Goal: Task Accomplishment & Management: Complete application form

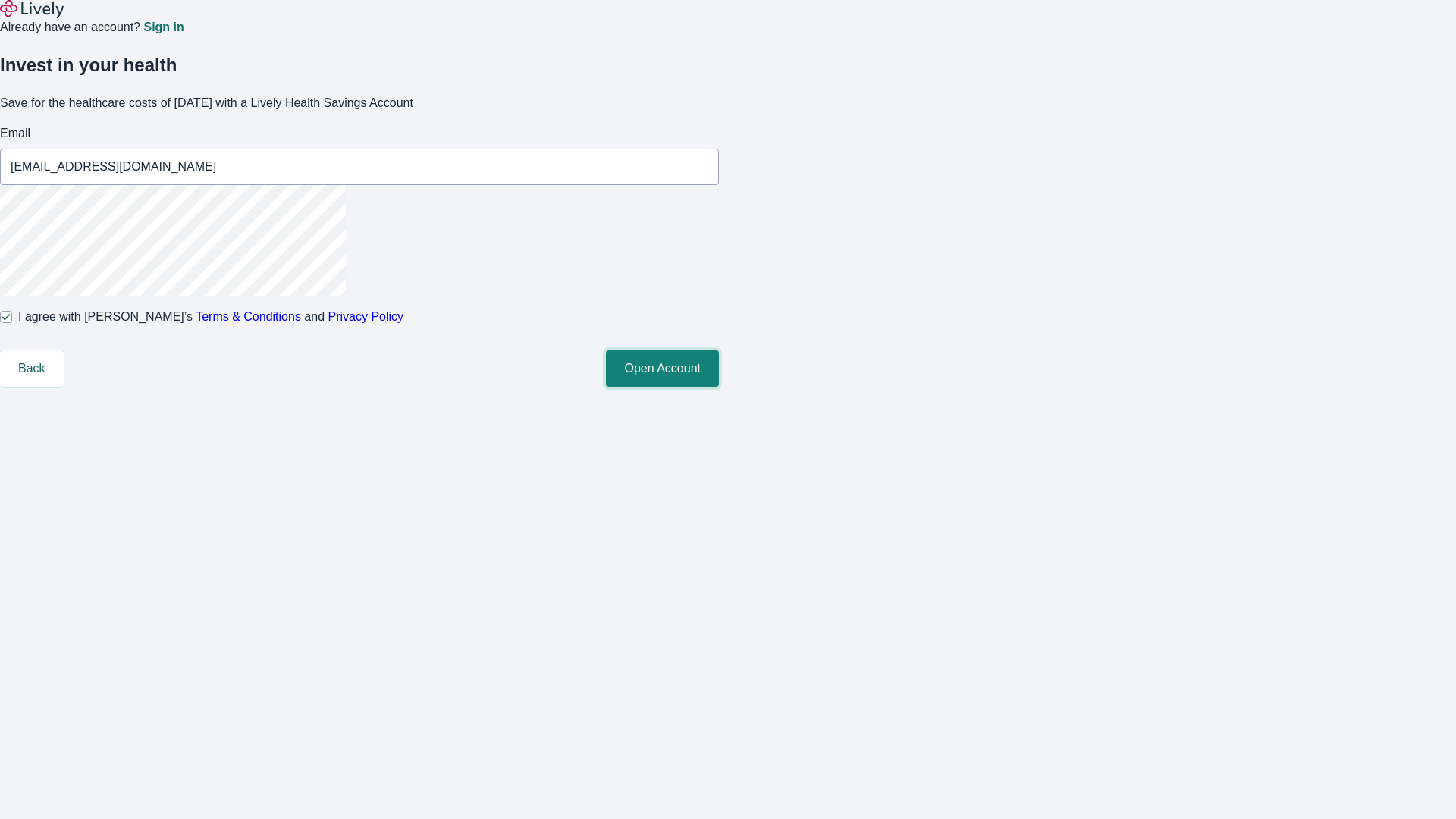
click at [718, 387] on button "Open Account" at bounding box center [663, 368] width 113 height 36
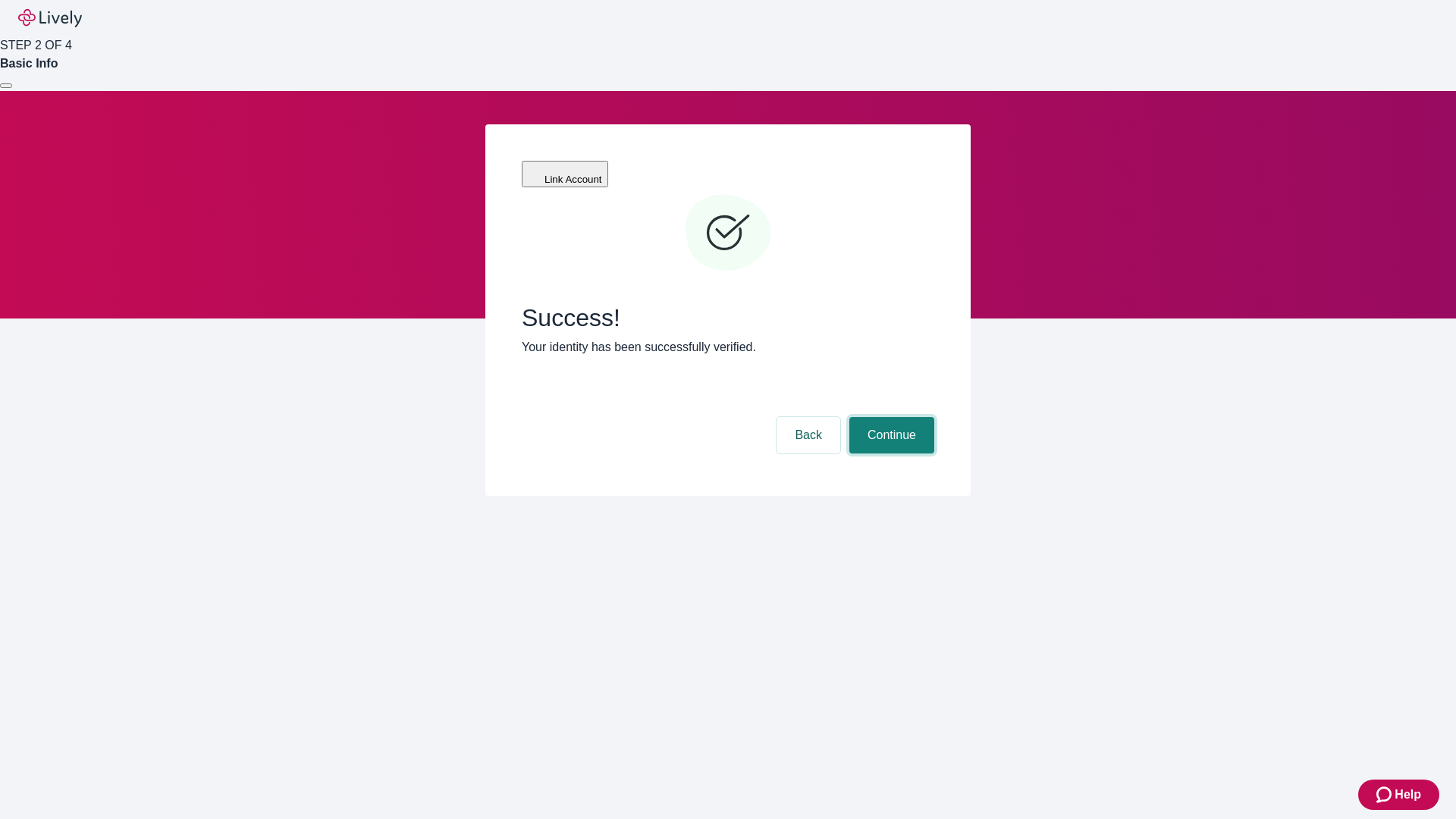
click at [889, 418] on button "Continue" at bounding box center [891, 435] width 85 height 36
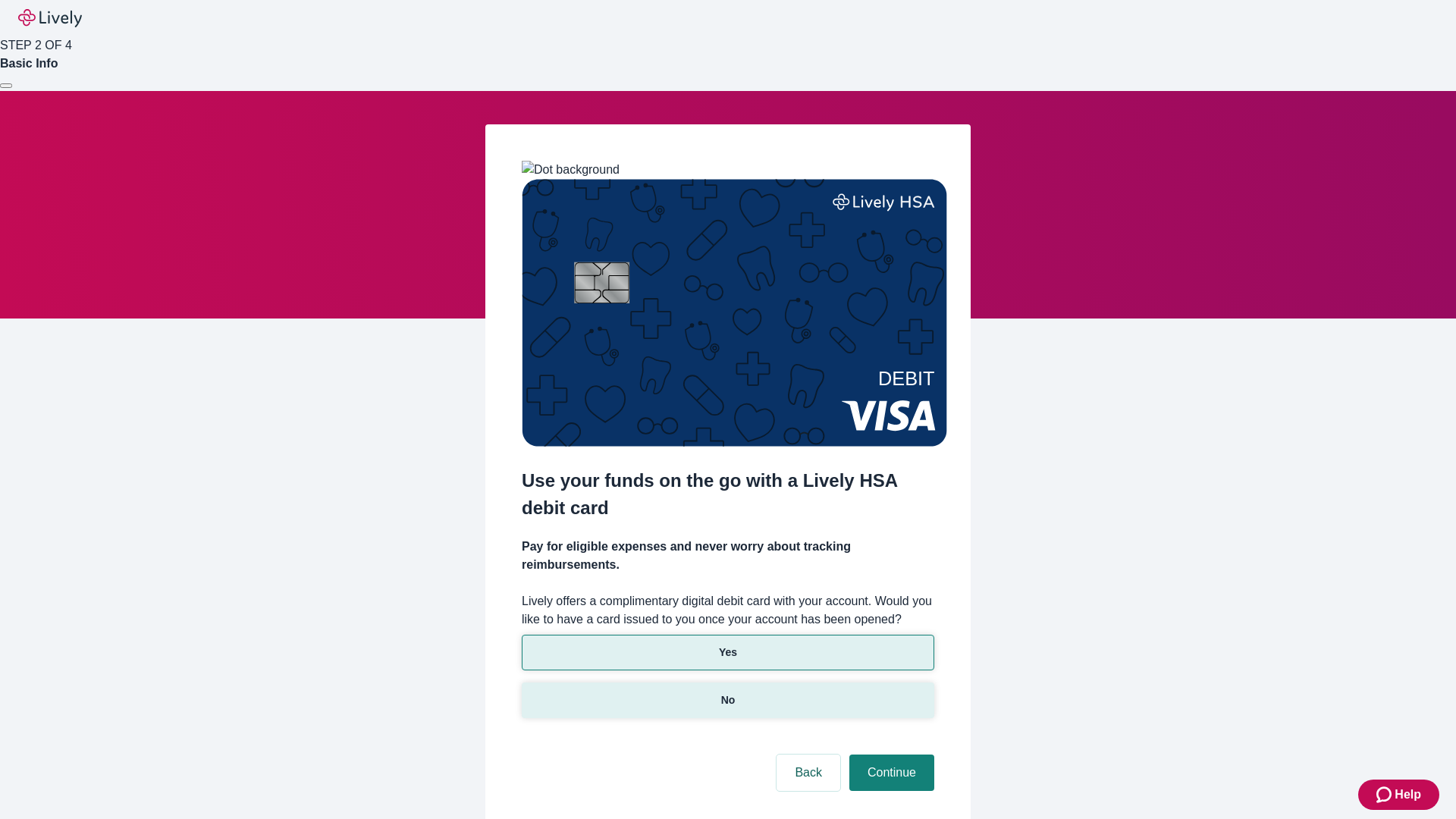
click at [727, 692] on p "No" at bounding box center [728, 700] width 14 height 16
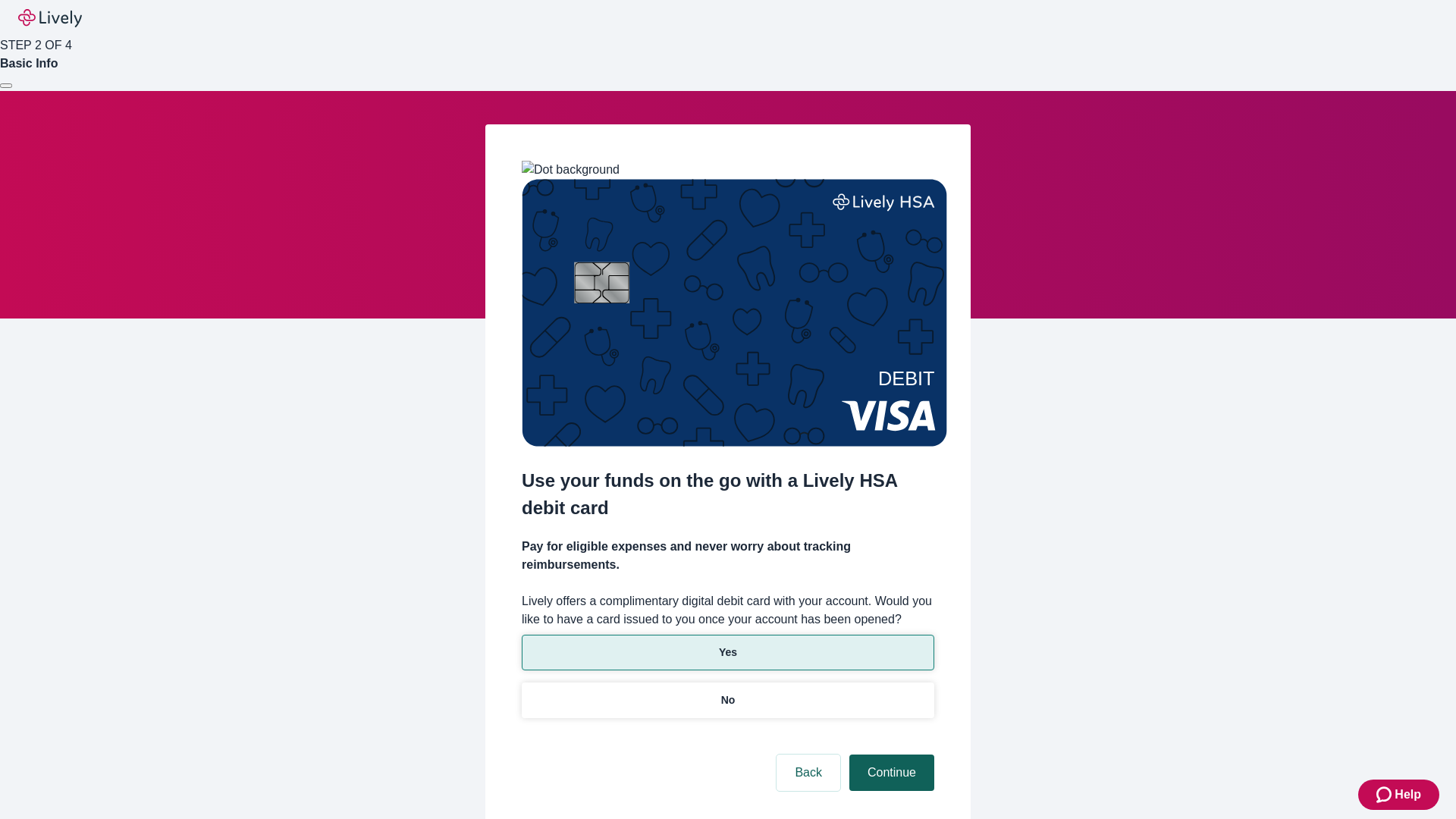
click at [889, 755] on button "Continue" at bounding box center [891, 773] width 85 height 36
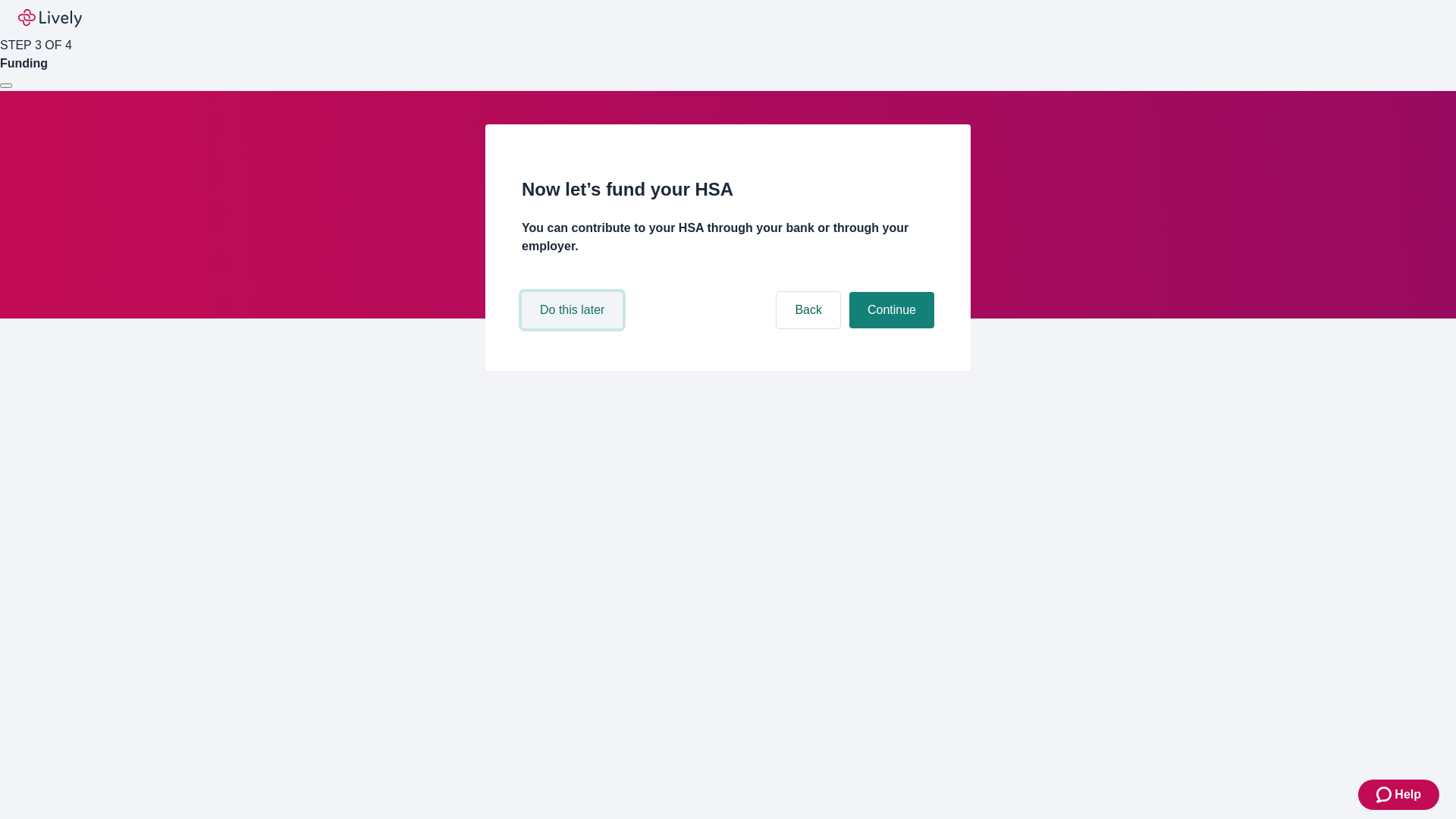
click at [574, 328] on button "Do this later" at bounding box center [572, 310] width 101 height 36
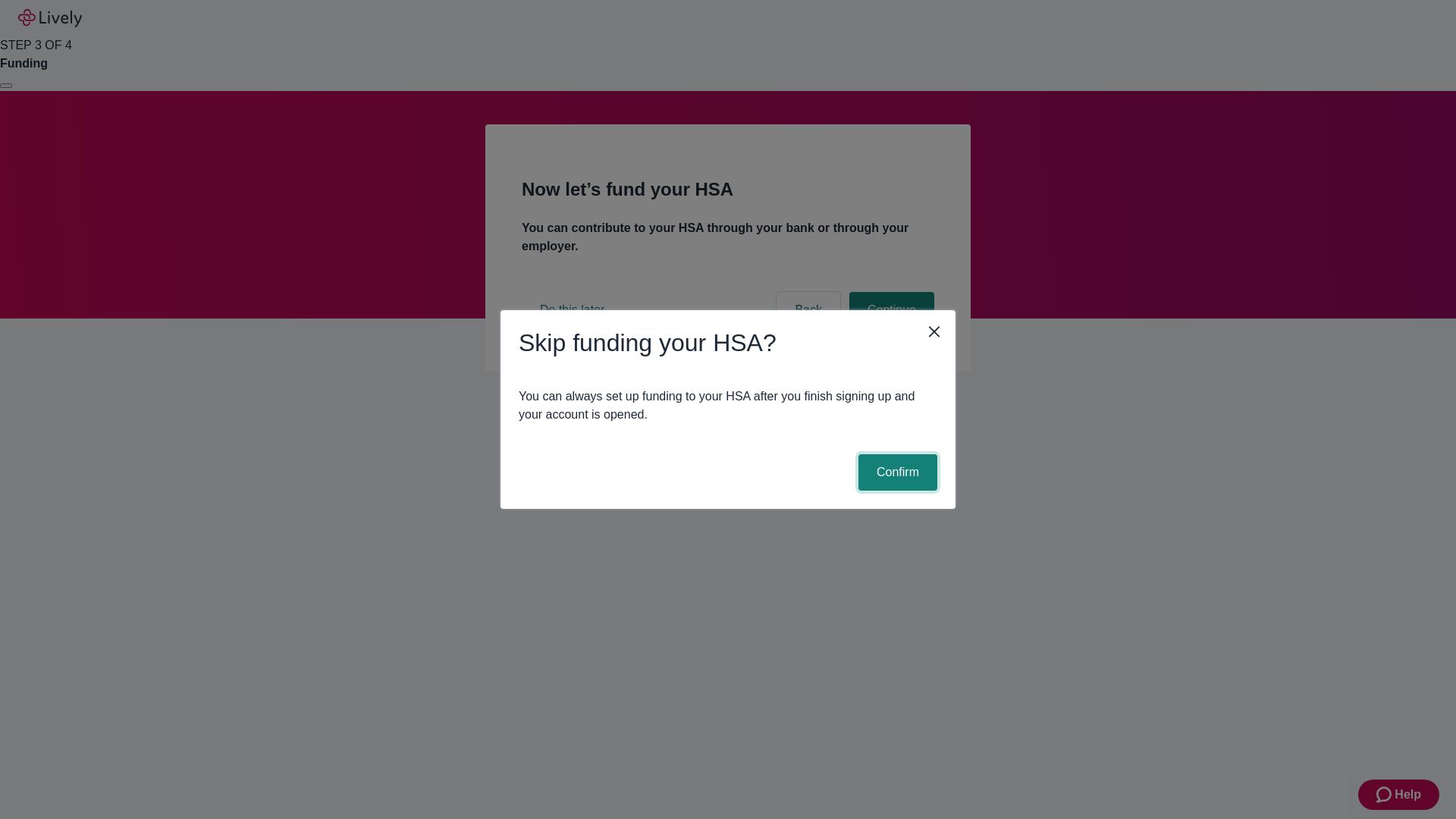
click at [895, 472] on button "Confirm" at bounding box center [898, 472] width 79 height 36
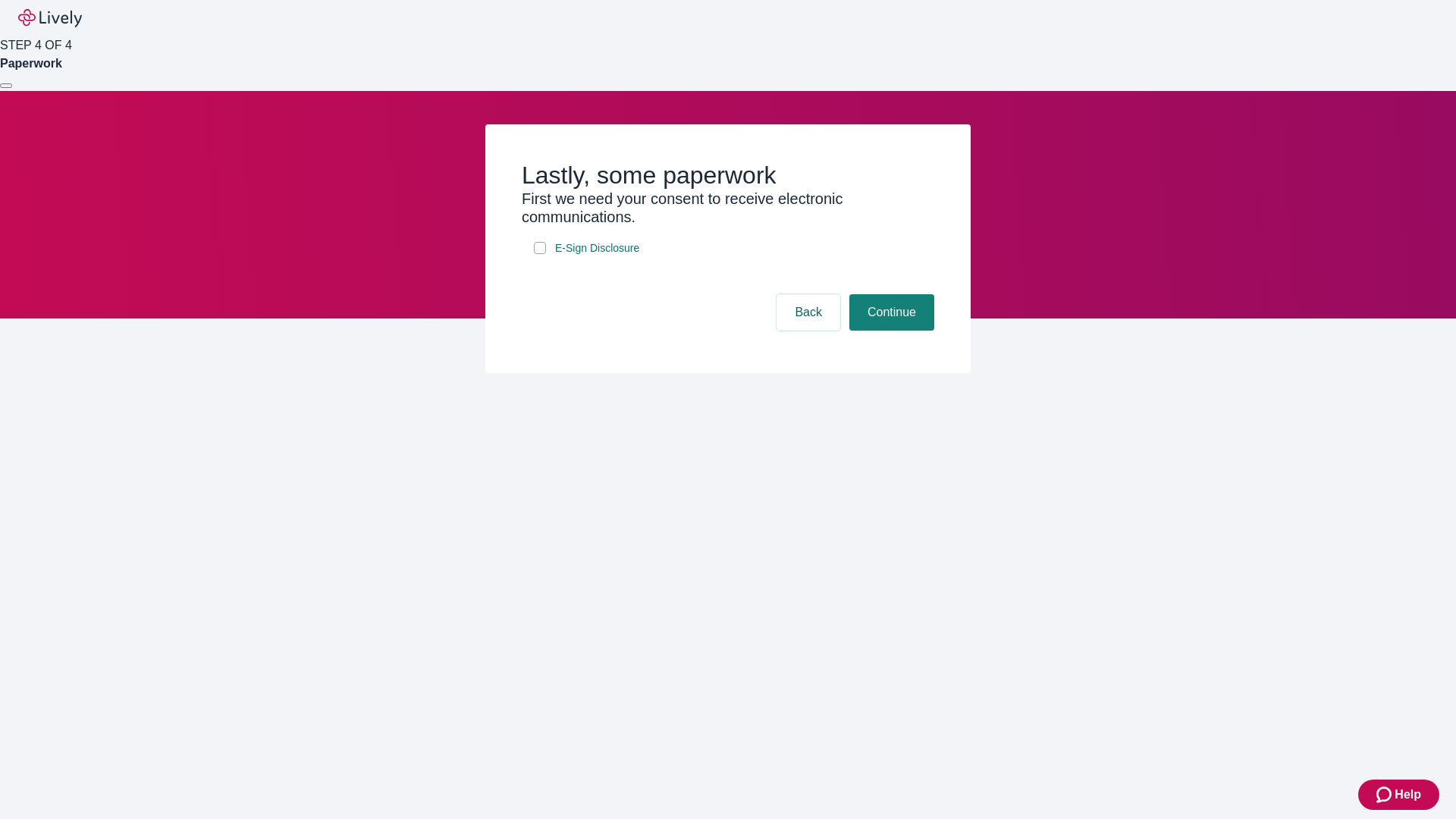
click at [540, 254] on input "E-Sign Disclosure" at bounding box center [540, 248] width 12 height 12
checkbox input "true"
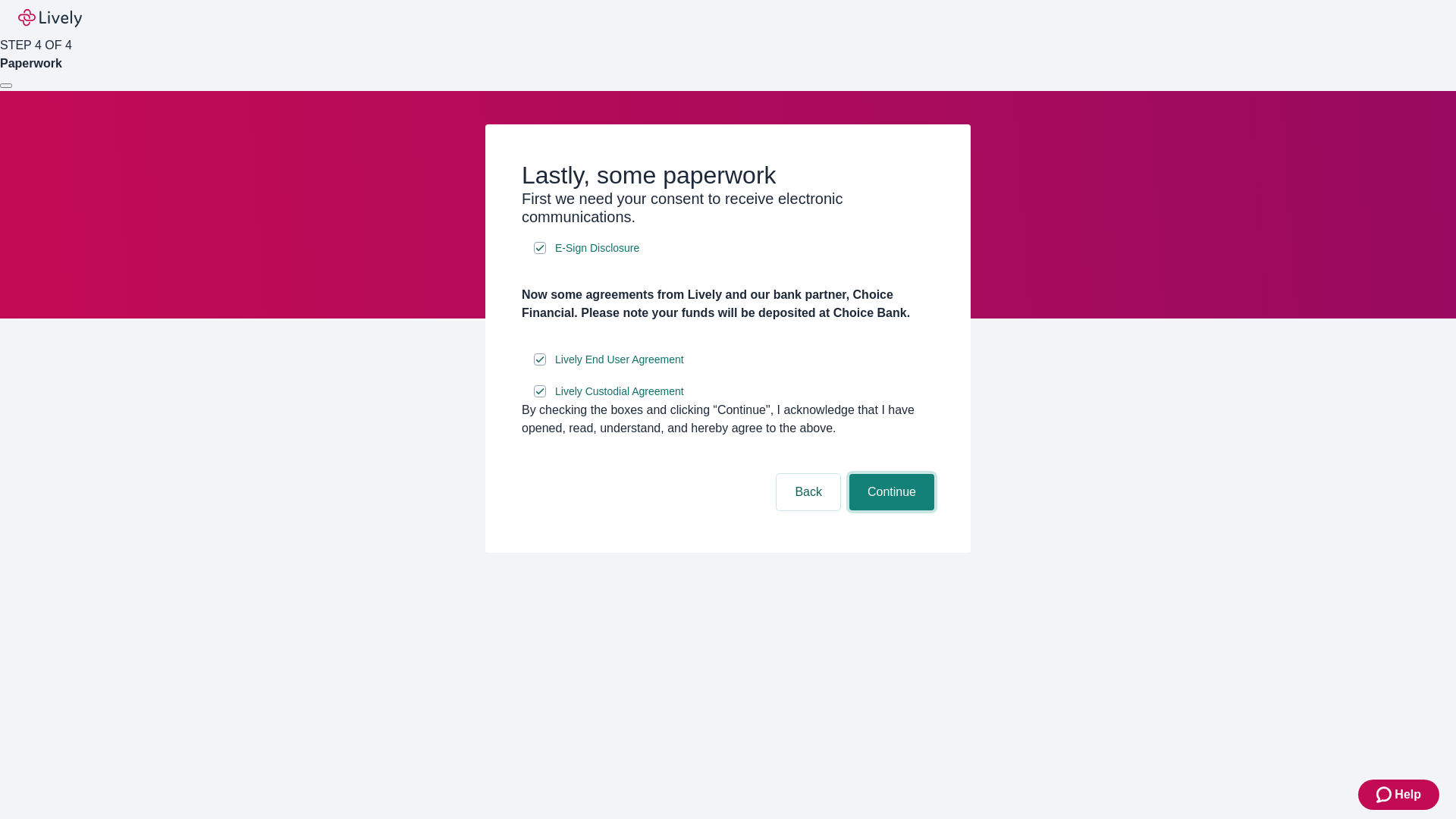
click at [889, 510] on button "Continue" at bounding box center [891, 492] width 85 height 36
